Goal: Transaction & Acquisition: Purchase product/service

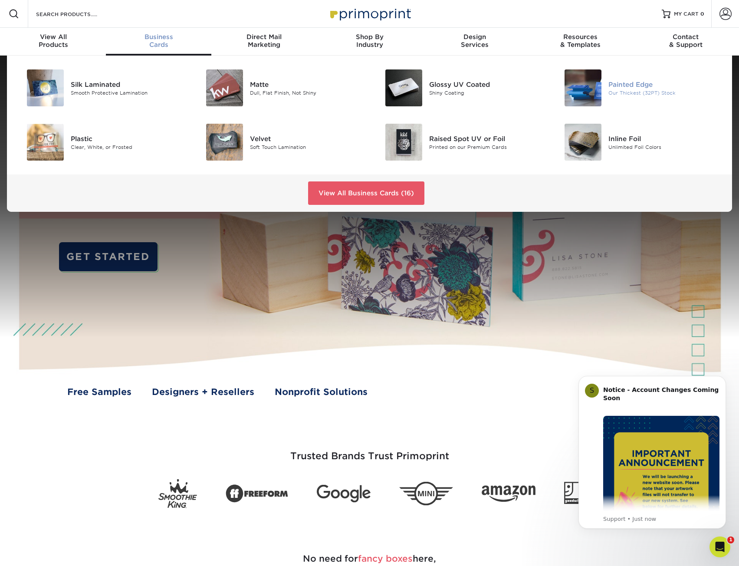
click at [592, 83] on img at bounding box center [583, 87] width 37 height 37
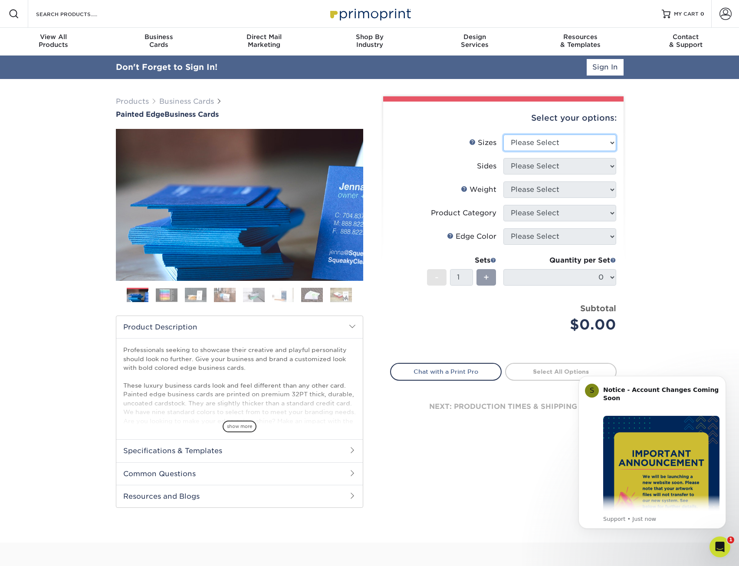
click at [570, 146] on select "Please Select 2" x 3.5" - Standard 2.125" x 3.375" - European 2.5" x 2.5" - Squ…" at bounding box center [559, 143] width 113 height 16
select select "2.00x3.50"
click at [503, 135] on select "Please Select 2" x 3.5" - Standard 2.125" x 3.375" - European 2.5" x 2.5" - Squ…" at bounding box center [559, 143] width 113 height 16
click at [569, 168] on select "Please Select Print Both Sides Print Front Only" at bounding box center [559, 166] width 113 height 16
select select "13abbda7-1d64-4f25-8bb2-c179b224825d"
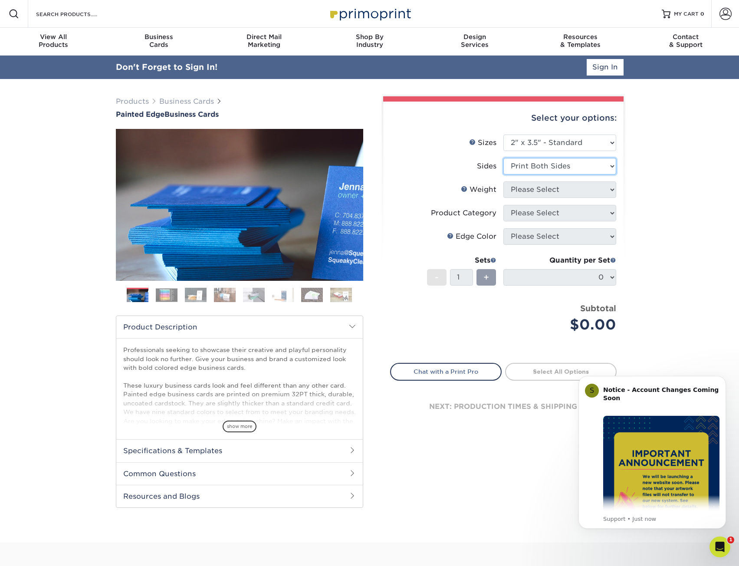
click at [503, 158] on select "Please Select Print Both Sides Print Front Only" at bounding box center [559, 166] width 113 height 16
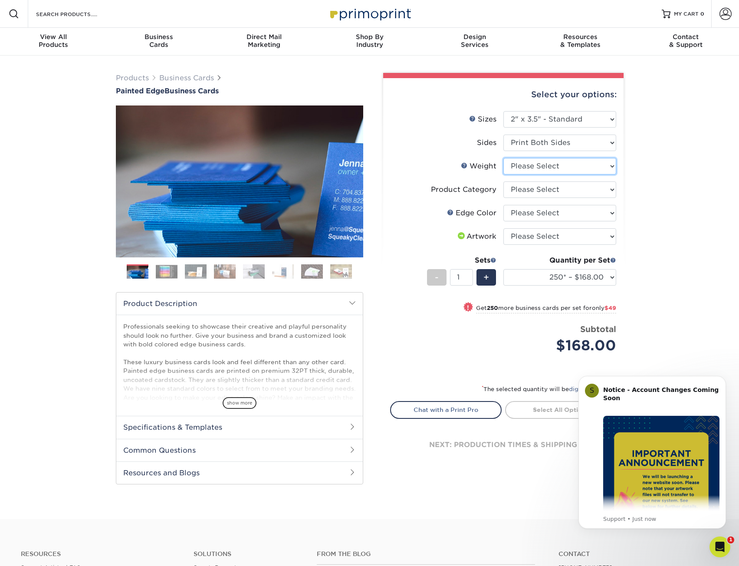
click at [560, 166] on select "Please Select 32PTUC" at bounding box center [559, 166] width 113 height 16
select select "32PTUC"
click at [503, 158] on select "Please Select 32PTUC" at bounding box center [559, 166] width 113 height 16
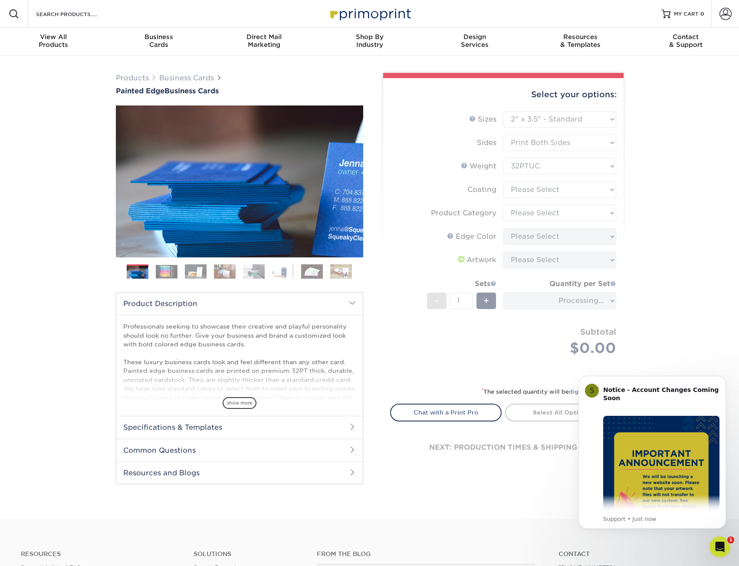
click at [572, 196] on form "Sizes Help Sizes Please Select 2" x 3.5" - Standard 2.125" x 3.375" - European …" at bounding box center [503, 243] width 227 height 265
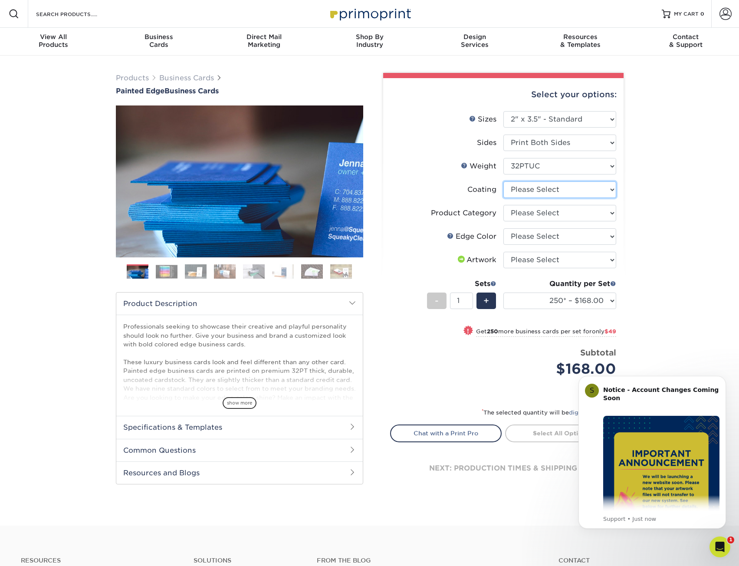
click at [596, 191] on select at bounding box center [559, 189] width 113 height 16
select select "3e7618de-abca-4bda-9f97-8b9129e913d8"
click at [503, 181] on select at bounding box center [559, 189] width 113 height 16
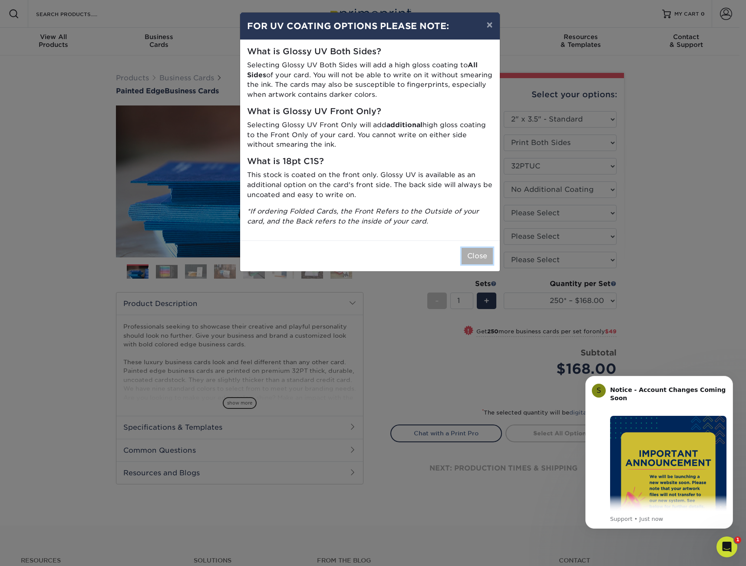
click at [475, 262] on button "Close" at bounding box center [476, 256] width 31 height 16
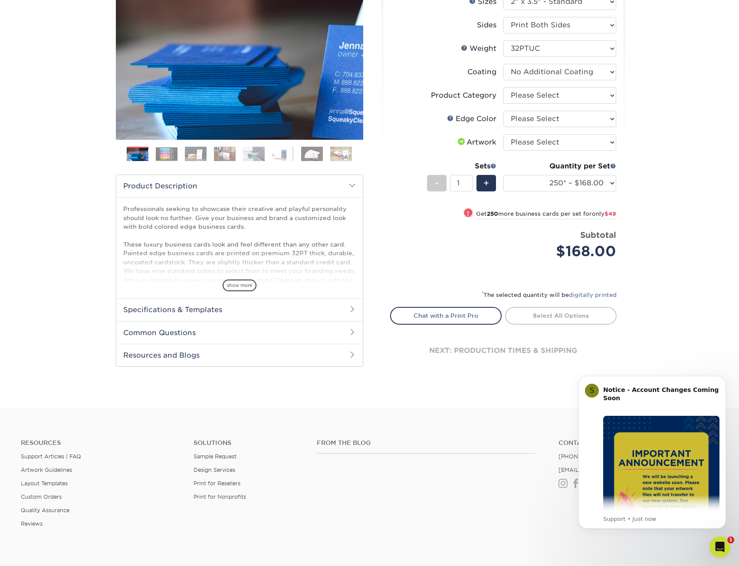
scroll to position [130, 0]
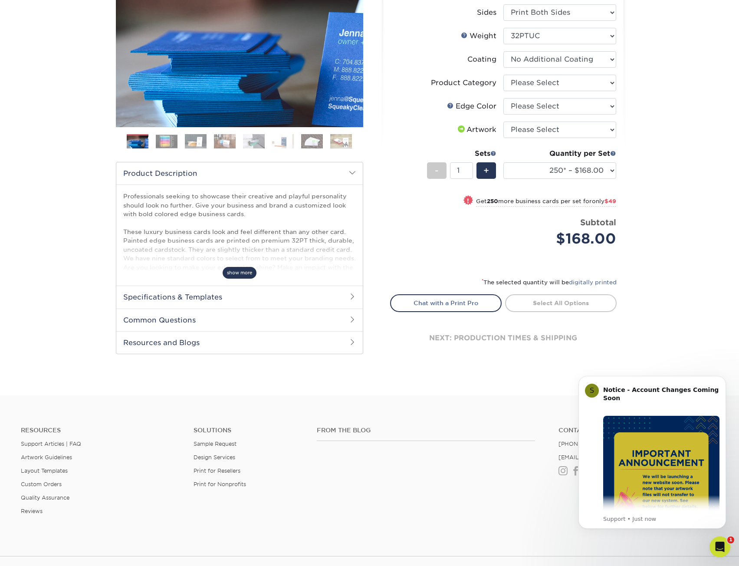
click at [237, 277] on span "show more" at bounding box center [240, 273] width 34 height 12
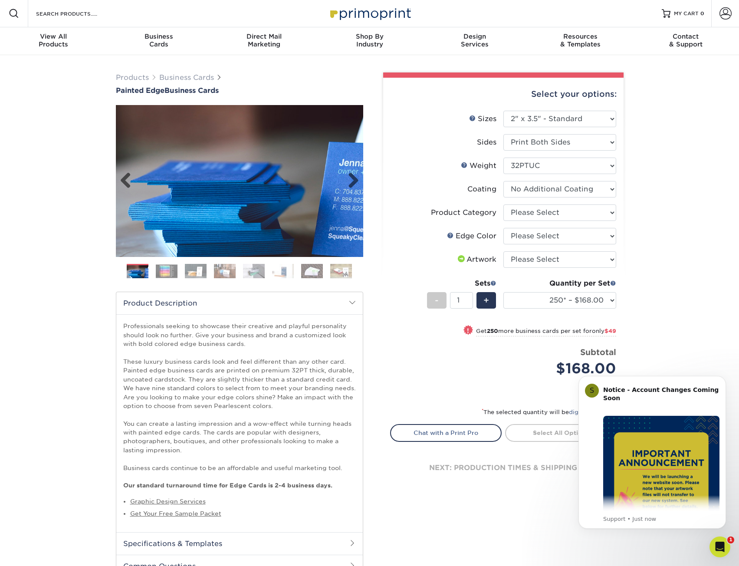
scroll to position [0, 0]
click at [224, 277] on img at bounding box center [225, 271] width 22 height 15
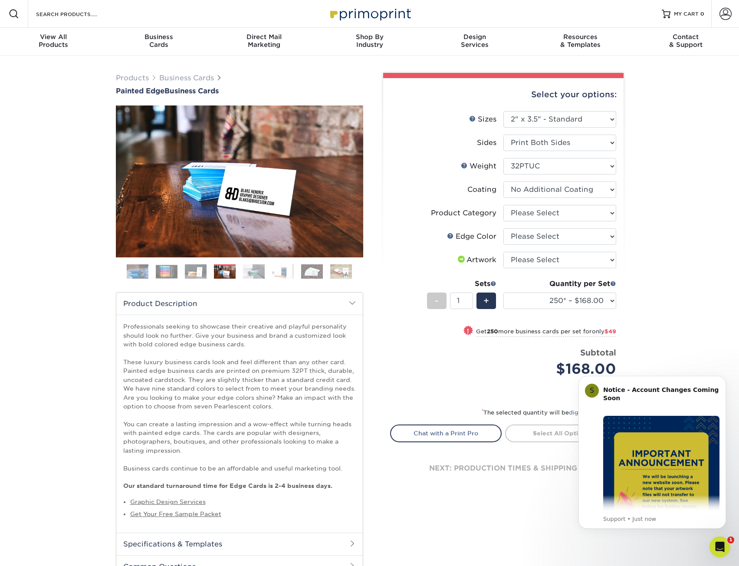
click at [144, 271] on img at bounding box center [138, 272] width 22 height 22
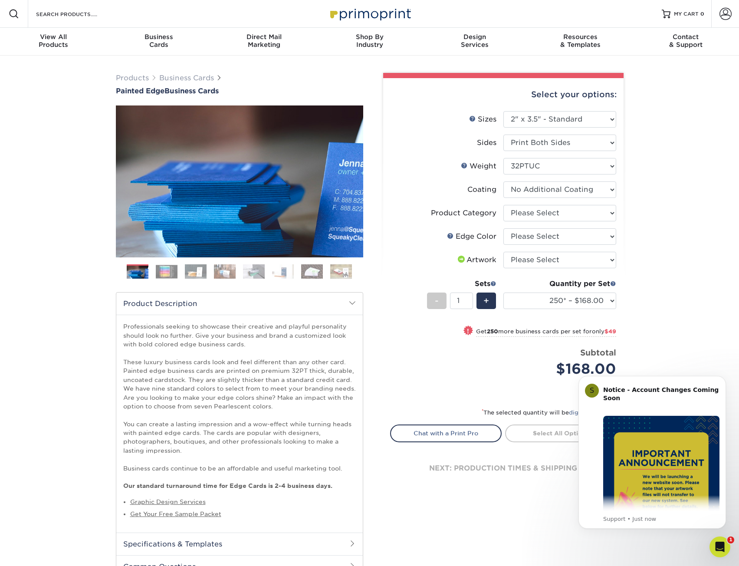
click at [309, 272] on img at bounding box center [312, 271] width 22 height 15
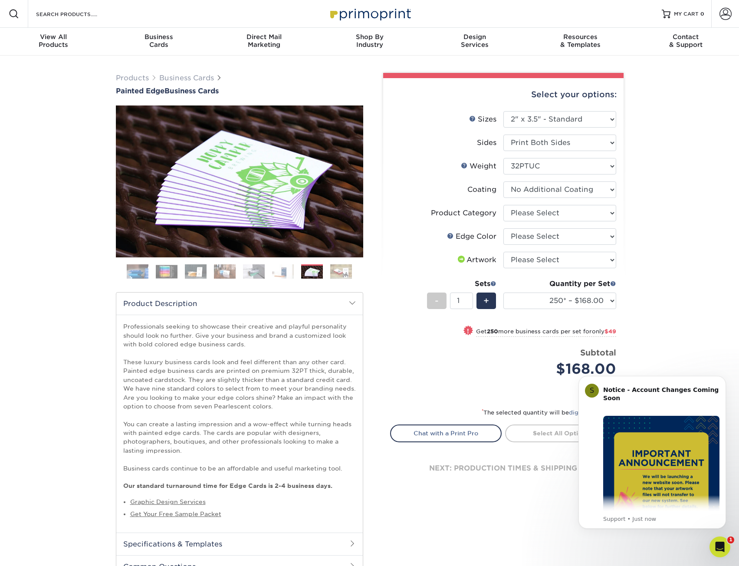
click at [336, 275] on img at bounding box center [341, 271] width 22 height 15
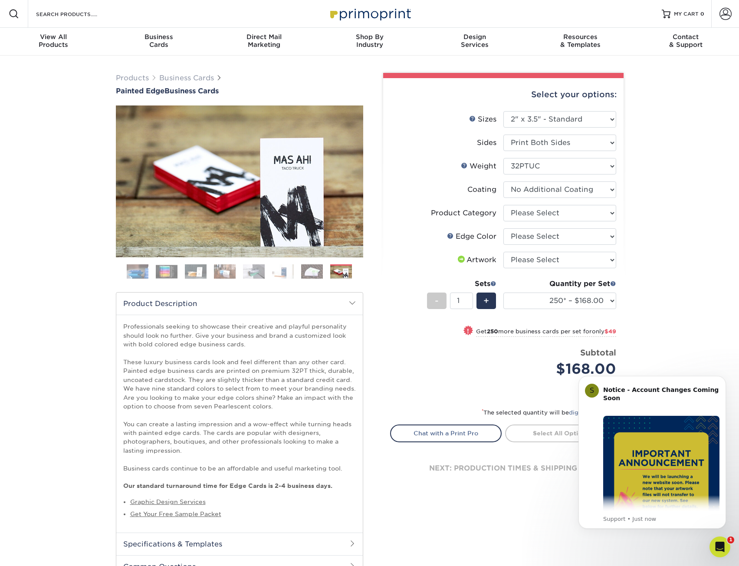
click at [279, 280] on ol at bounding box center [239, 274] width 247 height 21
click at [279, 274] on img at bounding box center [283, 271] width 22 height 15
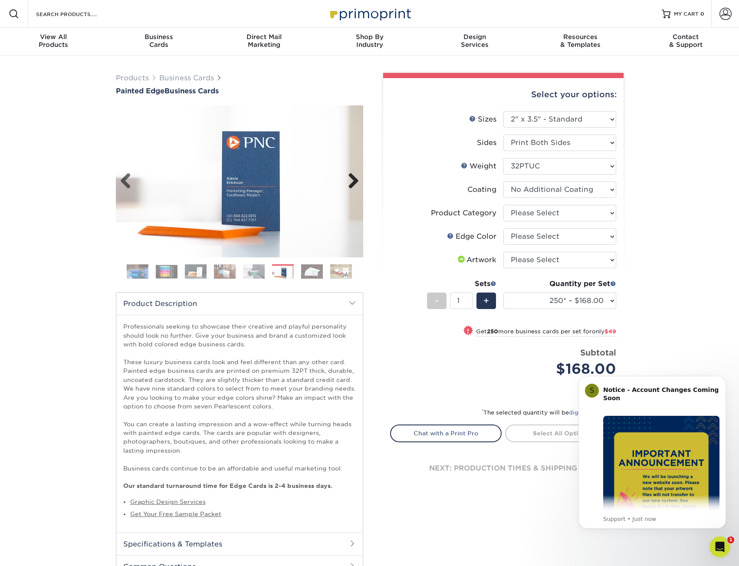
click at [354, 179] on link "Next" at bounding box center [350, 181] width 17 height 17
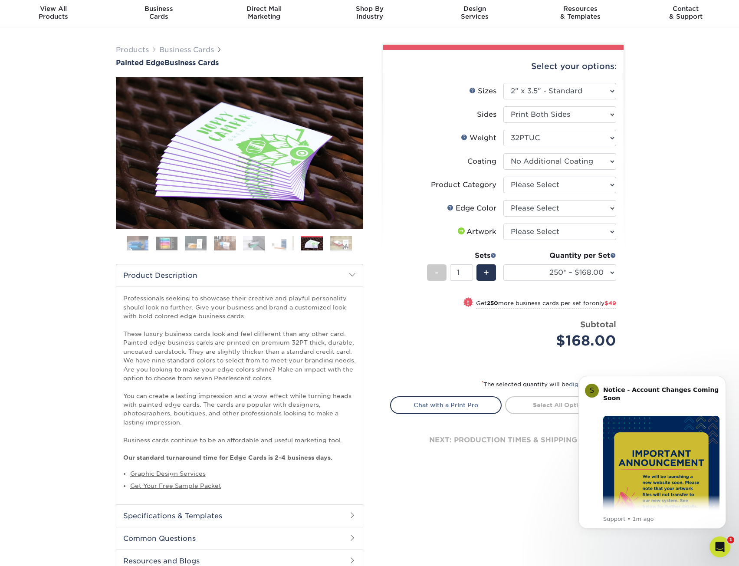
scroll to position [43, 0]
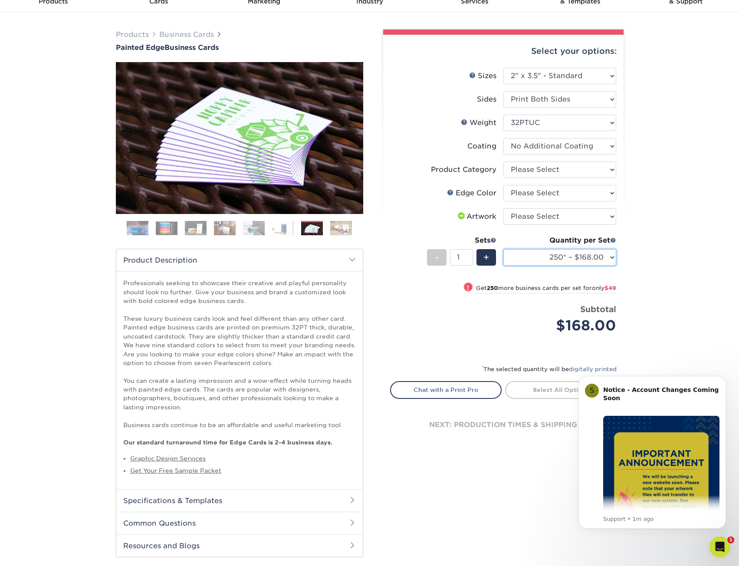
click at [606, 256] on select "250* – $168.00 500* – $217.00 1000* – $339.00" at bounding box center [559, 257] width 113 height 16
click at [606, 253] on select "250* – $168.00 500* – $217.00 1000* – $339.00" at bounding box center [559, 257] width 113 height 16
click at [612, 258] on select "250* – $168.00 500* – $217.00 1000* – $339.00" at bounding box center [559, 257] width 113 height 16
click at [612, 259] on select "250* – $168.00 500* – $217.00 1000* – $339.00" at bounding box center [559, 257] width 113 height 16
click at [613, 259] on select "250* – $168.00 500* – $217.00 1000* – $339.00" at bounding box center [559, 257] width 113 height 16
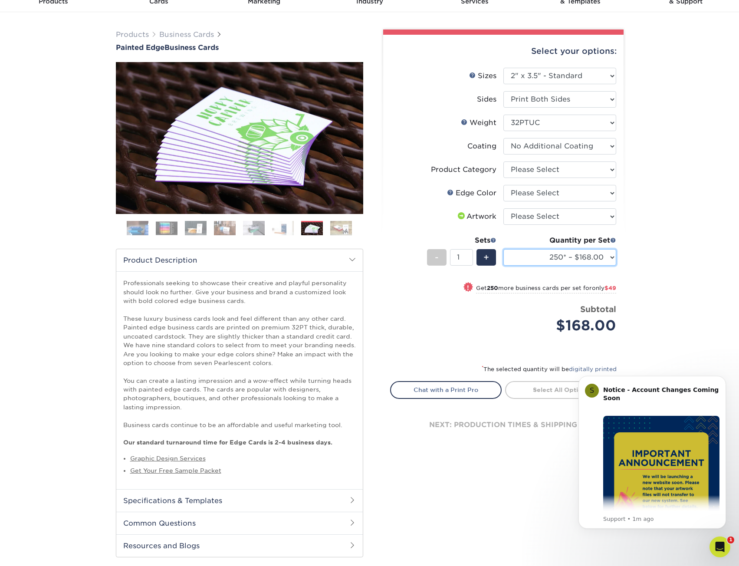
click at [603, 258] on select "250* – $168.00 500* – $217.00 1000* – $339.00" at bounding box center [559, 257] width 113 height 16
click at [490, 260] on div "+" at bounding box center [487, 257] width 20 height 16
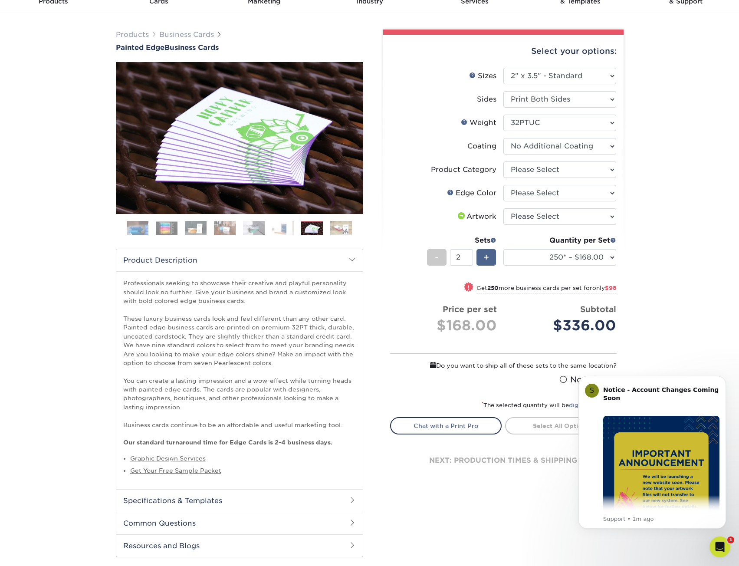
click at [490, 261] on div "+" at bounding box center [487, 257] width 20 height 16
type input "4"
click at [601, 259] on select "250* – $168.00 500* – $217.00 1000* – $339.00" at bounding box center [559, 257] width 113 height 16
click at [605, 256] on select "250* – $168.00 500* – $217.00 1000* – $339.00" at bounding box center [559, 257] width 113 height 16
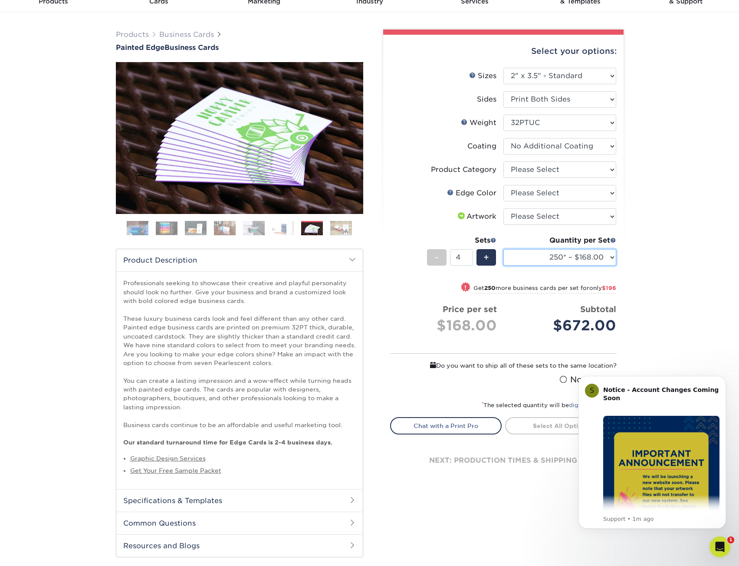
click at [556, 252] on select "250* – $168.00 500* – $217.00 1000* – $339.00" at bounding box center [559, 257] width 113 height 16
click at [580, 210] on select "Please Select I will upload files I need a design - $100" at bounding box center [559, 216] width 113 height 16
click at [580, 195] on select "Please Select Charcoal Black Brown Blue Pearlescent Blue Pearlescent Gold Pearl…" at bounding box center [559, 193] width 113 height 16
select select "1ae850e6-61c5-45b7-a71d-f488378c5a25"
click at [503, 185] on select "Please Select Charcoal Black Brown Blue Pearlescent Blue Pearlescent Gold Pearl…" at bounding box center [559, 193] width 113 height 16
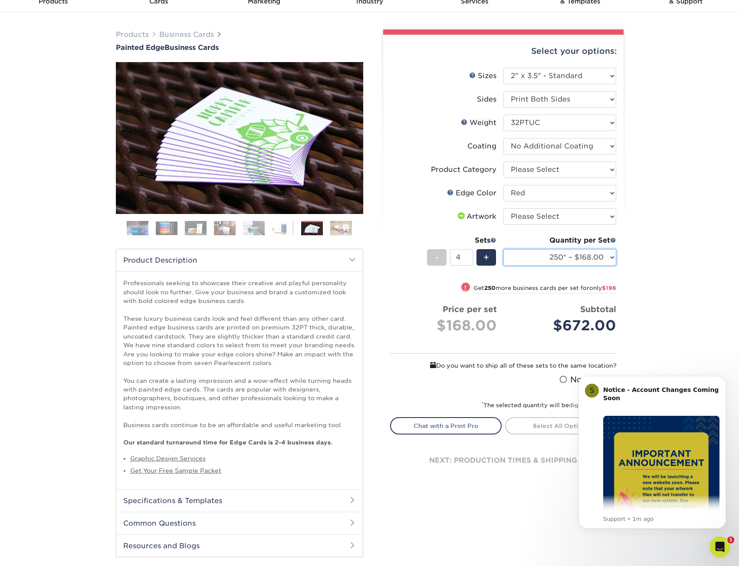
click at [602, 263] on select "250* – $168.00 500* – $217.00 1000* – $339.00" at bounding box center [559, 257] width 113 height 16
click at [656, 215] on div "Products Business Cards Painted Edge Business Cards Previous Next" at bounding box center [369, 302] width 739 height 580
click at [589, 218] on select "Please Select I will upload files I need a design - $100" at bounding box center [559, 216] width 113 height 16
select select "upload"
click at [503, 208] on select "Please Select I will upload files I need a design - $100" at bounding box center [559, 216] width 113 height 16
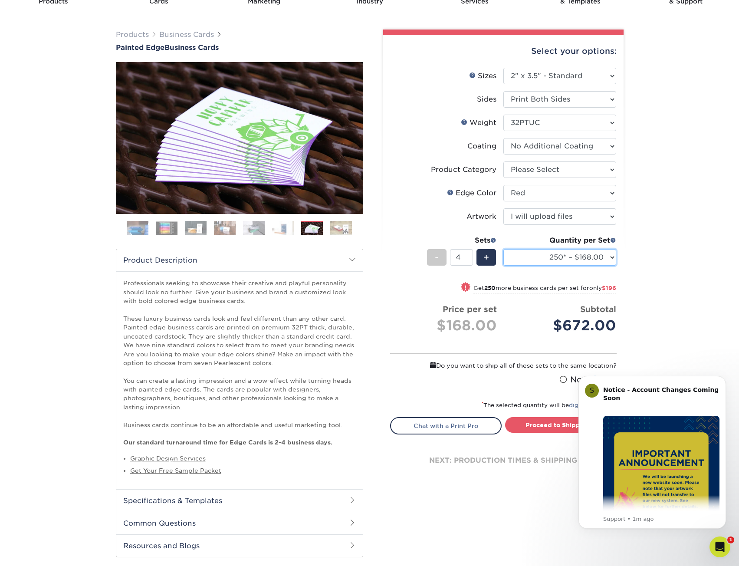
click at [605, 254] on select "250* – $168.00 500* – $217.00 1000* – $339.00" at bounding box center [559, 257] width 113 height 16
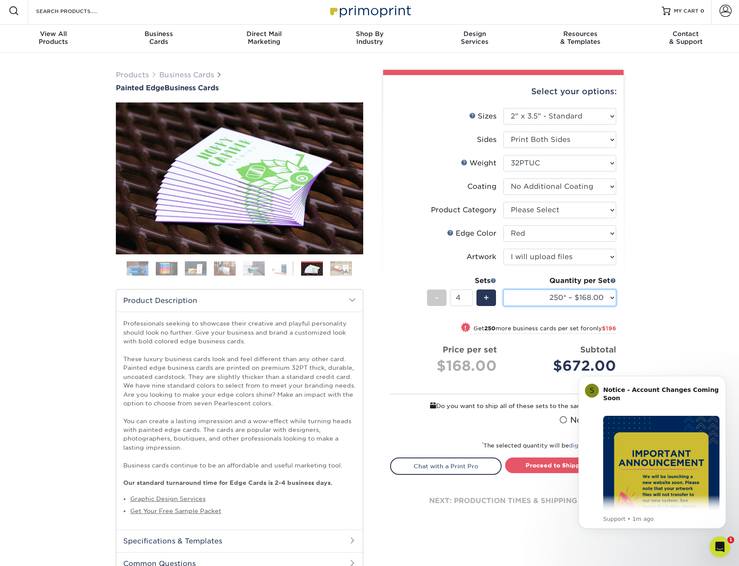
scroll to position [0, 0]
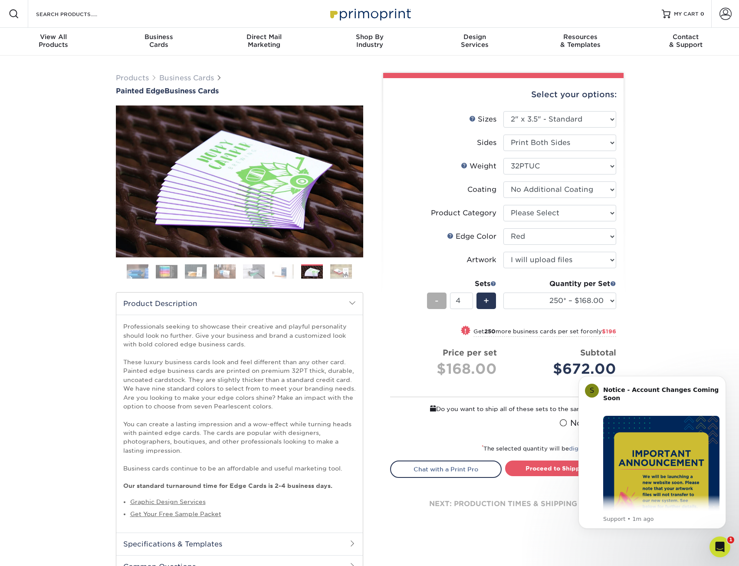
click at [444, 305] on div "-" at bounding box center [437, 301] width 20 height 16
click at [434, 305] on div "-" at bounding box center [437, 301] width 20 height 16
click at [436, 305] on span "-" at bounding box center [437, 300] width 4 height 13
type input "1"
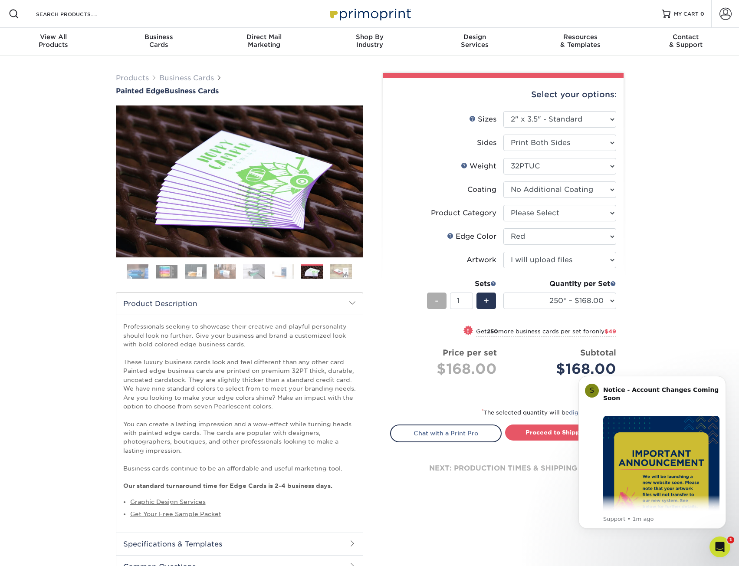
click at [436, 305] on span "-" at bounding box center [437, 300] width 4 height 13
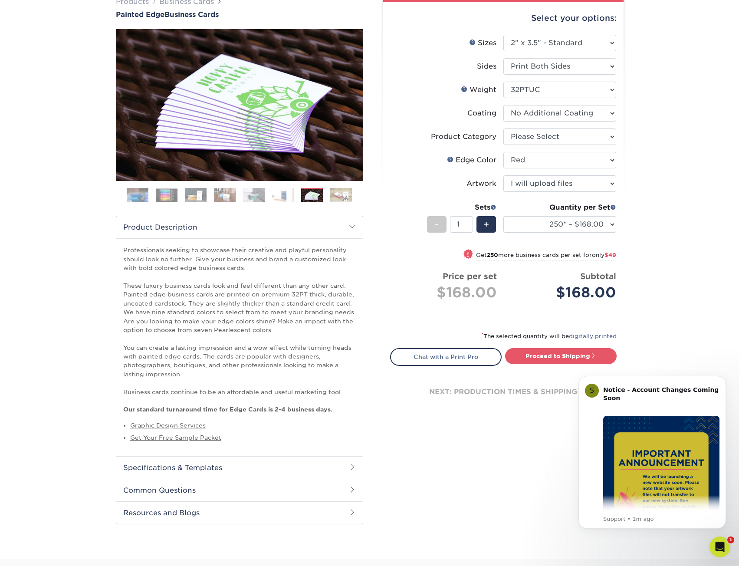
scroll to position [87, 0]
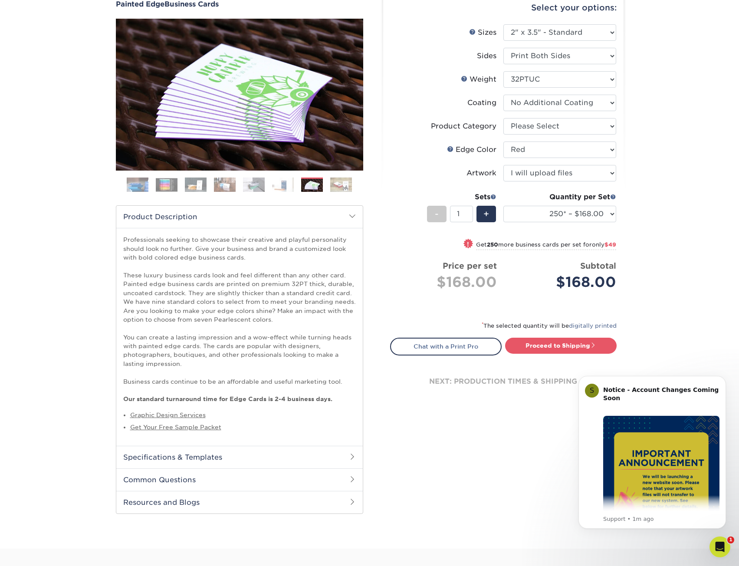
click at [450, 436] on div "Select your options: Sizes Help Sizes Please Select 2" x 3.5" - Standard" at bounding box center [500, 255] width 260 height 538
click at [195, 458] on h2 "Specifications & Templates" at bounding box center [239, 457] width 247 height 23
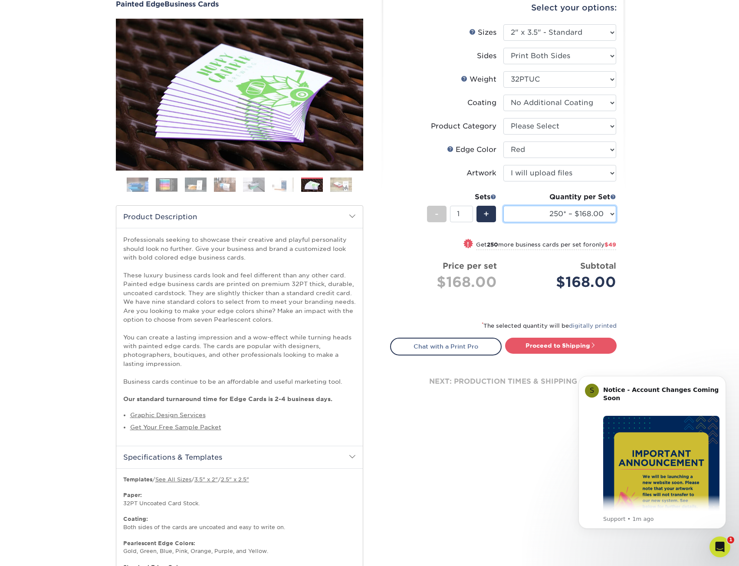
click at [600, 216] on select "250* – $168.00 500* – $217.00 1000* – $339.00" at bounding box center [559, 214] width 113 height 16
click at [596, 214] on select "250* – $168.00 500* – $217.00 1000* – $339.00" at bounding box center [559, 214] width 113 height 16
click at [582, 243] on small "Get 250 more business cards per set for only $49" at bounding box center [546, 245] width 140 height 9
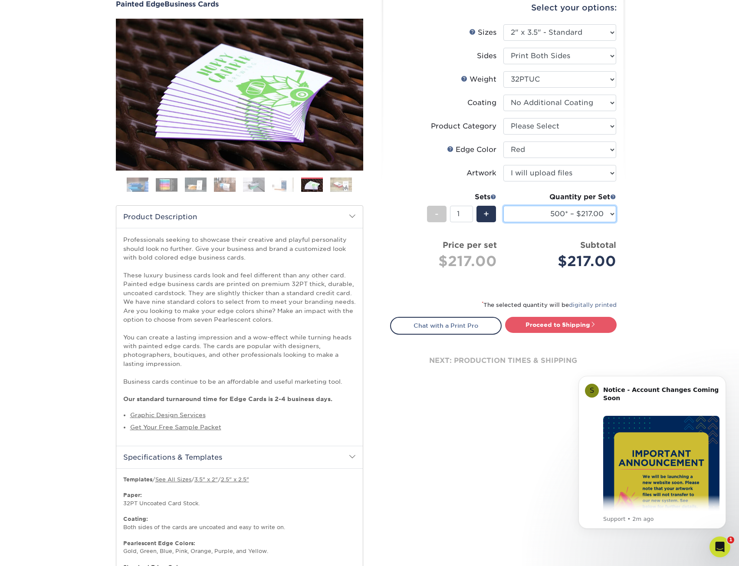
click at [607, 216] on select "250* – $168.00 500* – $217.00 1000* – $339.00" at bounding box center [559, 214] width 113 height 16
select select "250* – $168.00"
click at [503, 206] on select "250* – $168.00 500* – $217.00 1000* – $339.00" at bounding box center [559, 214] width 113 height 16
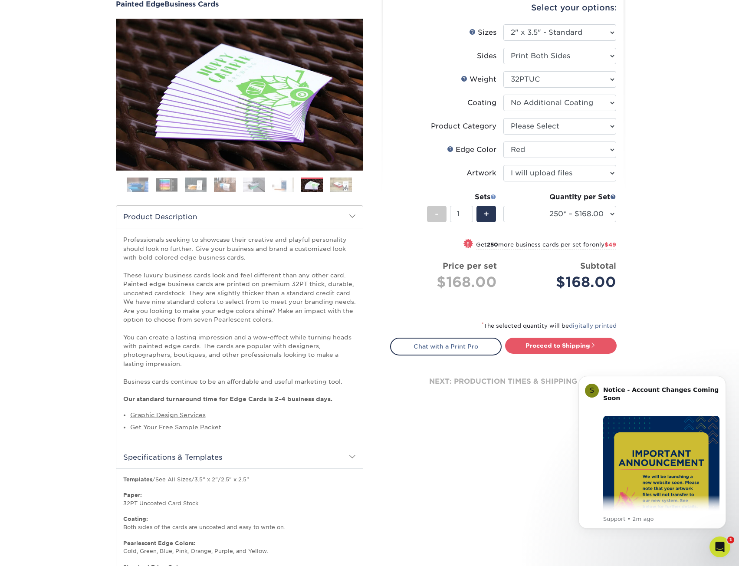
click at [493, 197] on span at bounding box center [493, 197] width 6 height 6
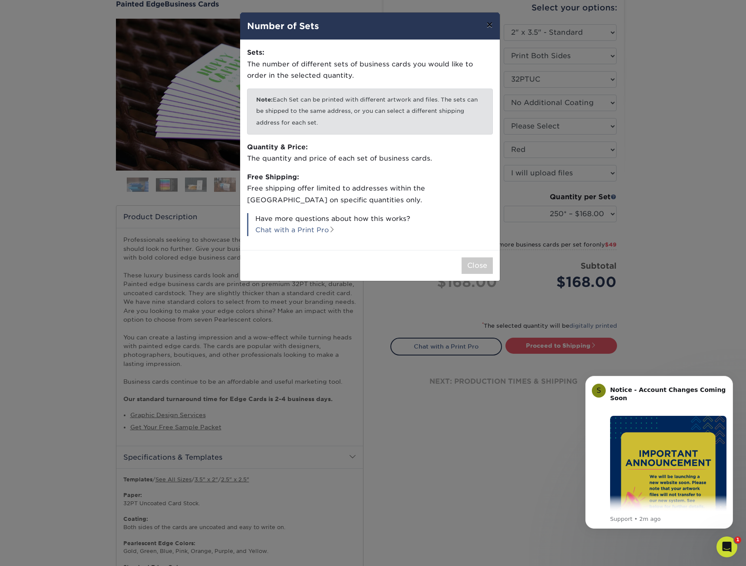
click at [486, 21] on button "×" at bounding box center [489, 25] width 20 height 24
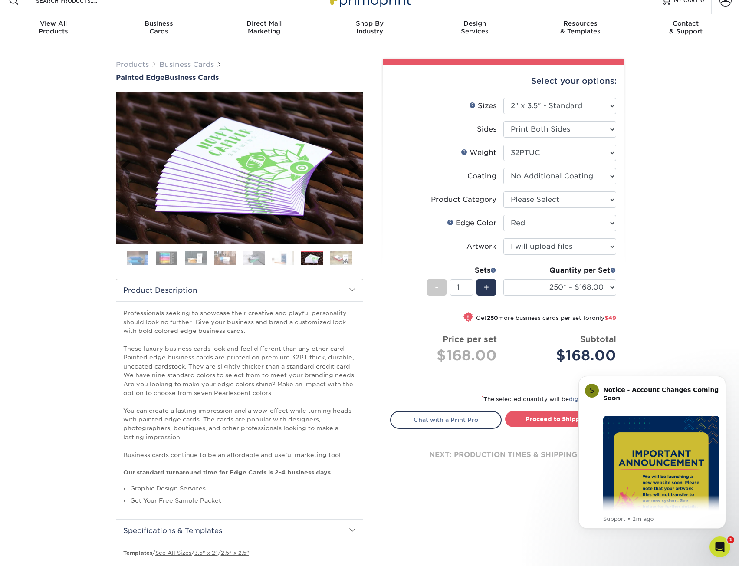
scroll to position [0, 0]
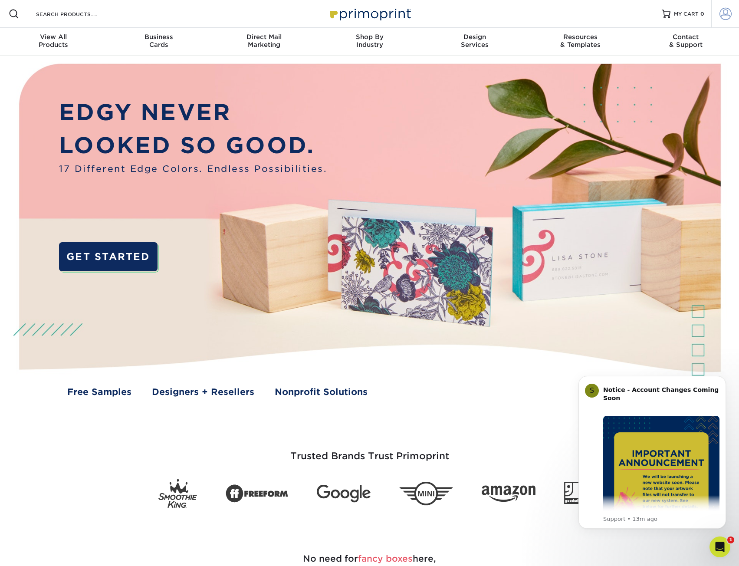
click at [730, 13] on span at bounding box center [726, 14] width 12 height 12
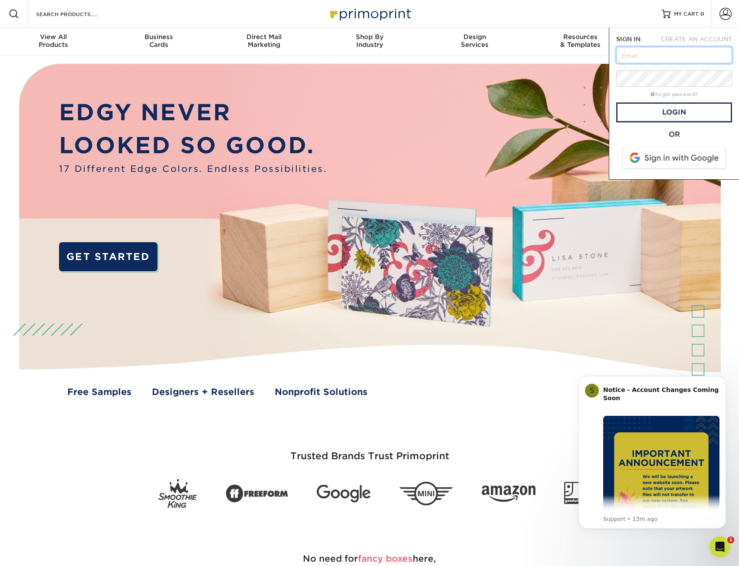
click at [700, 59] on input "text" at bounding box center [674, 55] width 116 height 16
type input "[PERSON_NAME][EMAIL_ADDRESS][DOMAIN_NAME]"
click at [715, 112] on link "Login" at bounding box center [674, 112] width 116 height 20
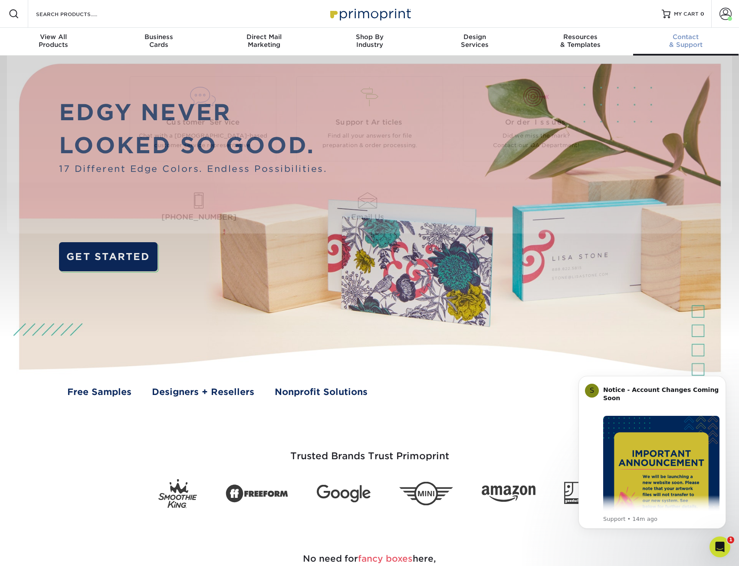
click at [680, 47] on div "Contact & Support" at bounding box center [685, 41] width 105 height 16
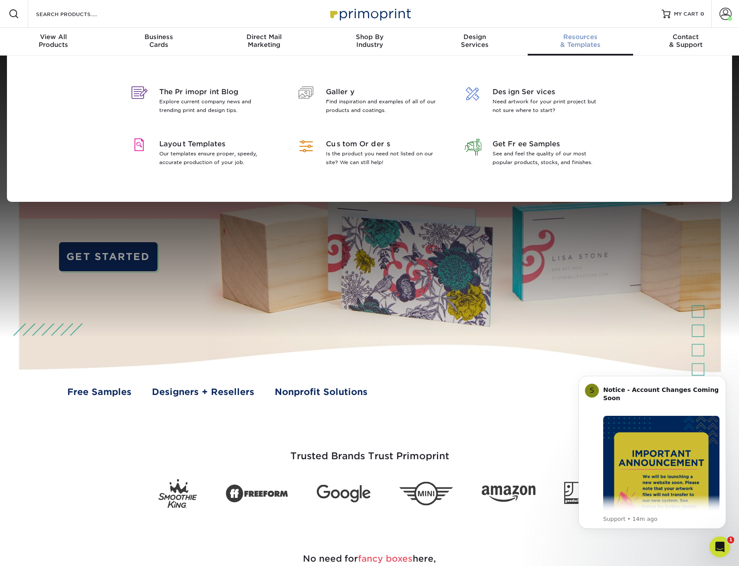
click at [557, 49] on link "Resources & Templates" at bounding box center [580, 42] width 105 height 28
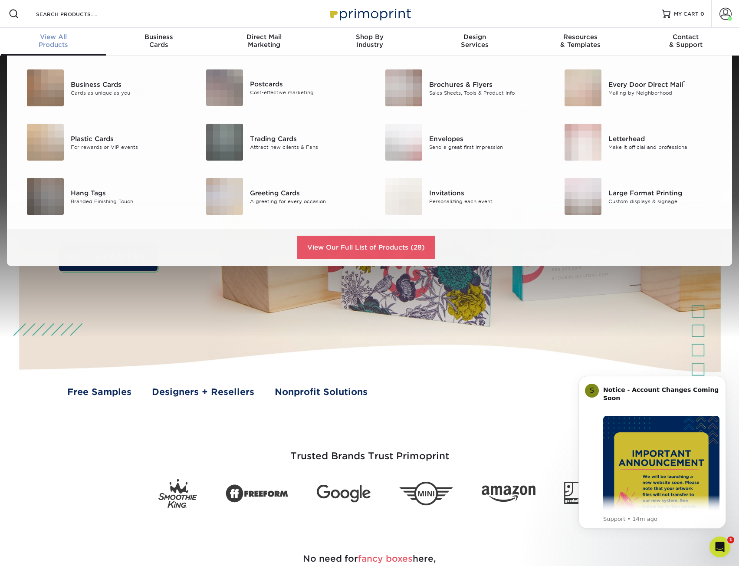
click at [60, 48] on div "View All Products" at bounding box center [53, 41] width 105 height 16
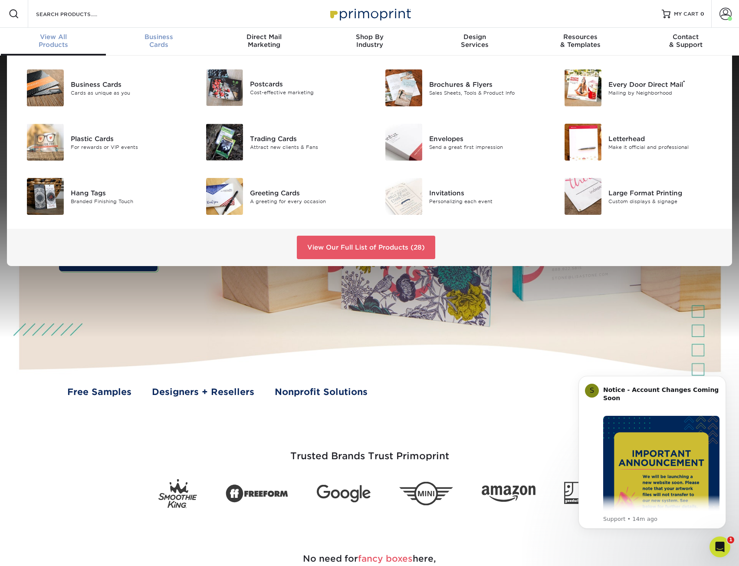
click at [149, 38] on span "Business" at bounding box center [158, 37] width 105 height 8
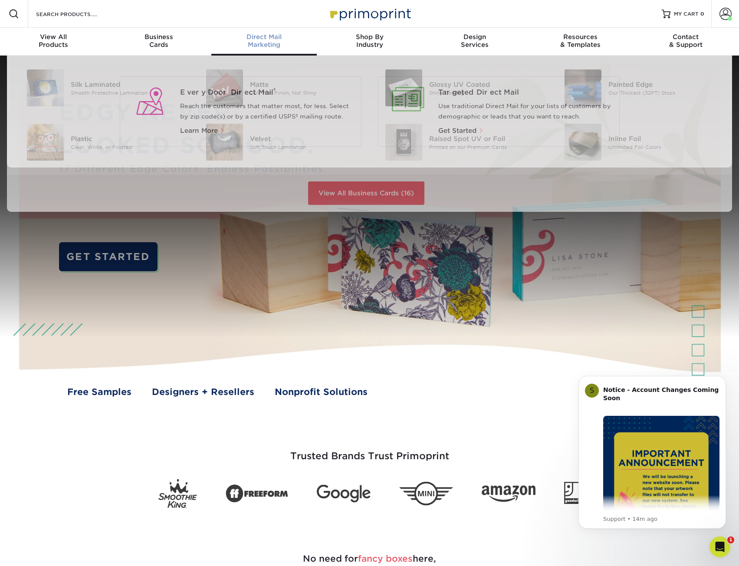
click at [250, 36] on span "Direct Mail" at bounding box center [263, 37] width 105 height 8
